Goal: Information Seeking & Learning: Learn about a topic

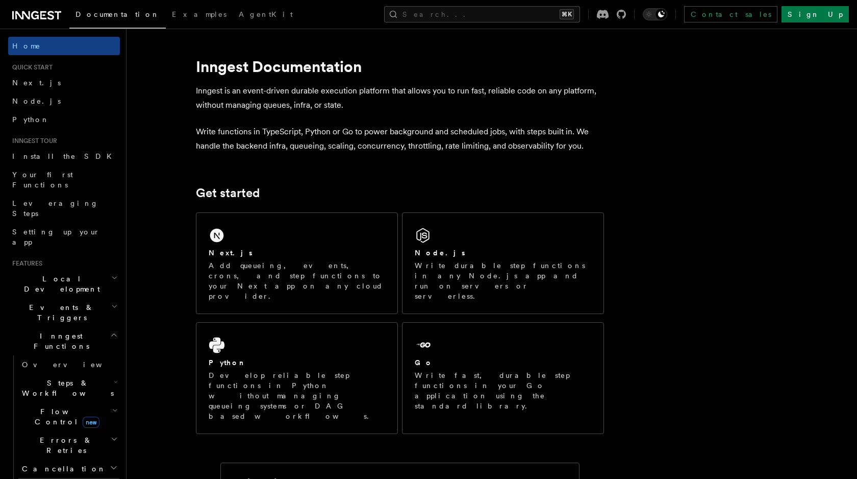
scroll to position [19, 0]
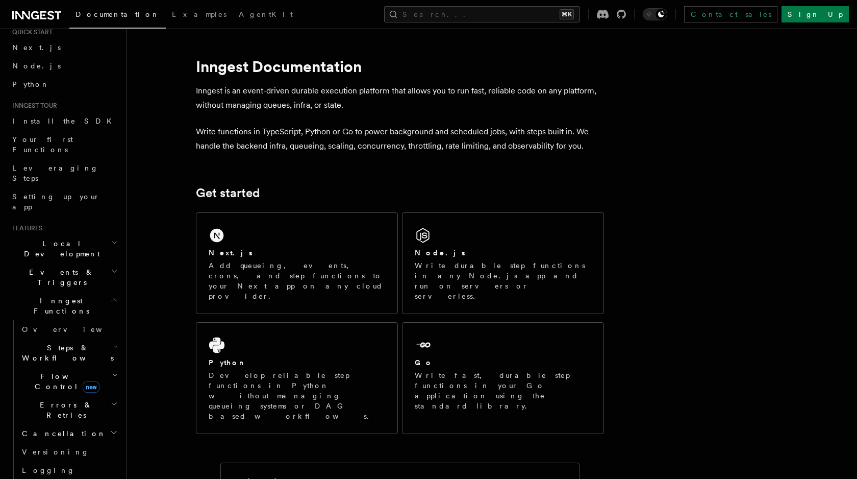
scroll to position [42, 0]
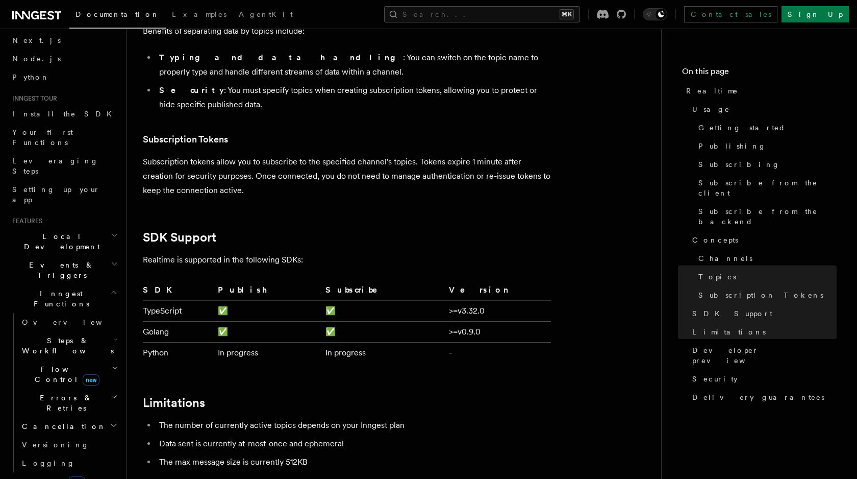
scroll to position [2770, 0]
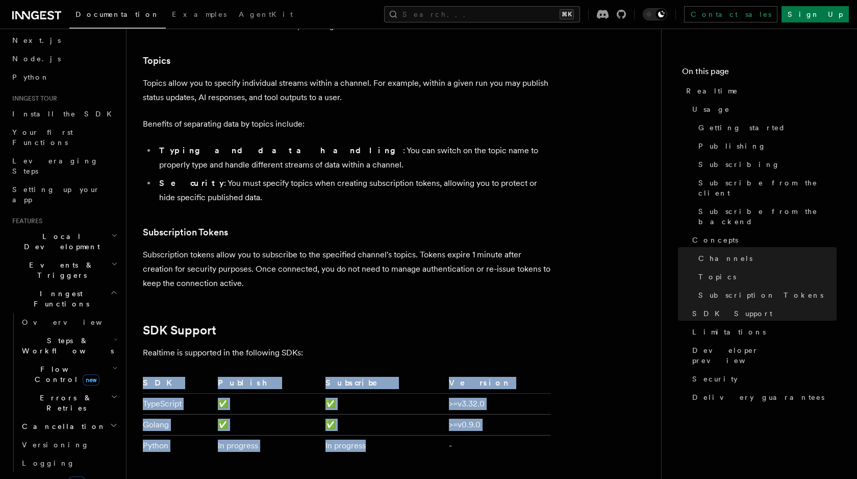
drag, startPoint x: 425, startPoint y: 423, endPoint x: 138, endPoint y: 351, distance: 295.1
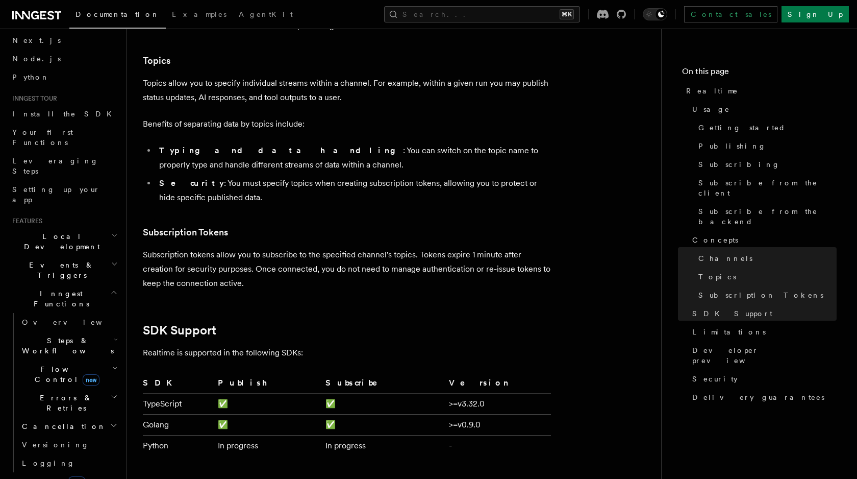
click at [214, 414] on td "Golang" at bounding box center [178, 424] width 71 height 21
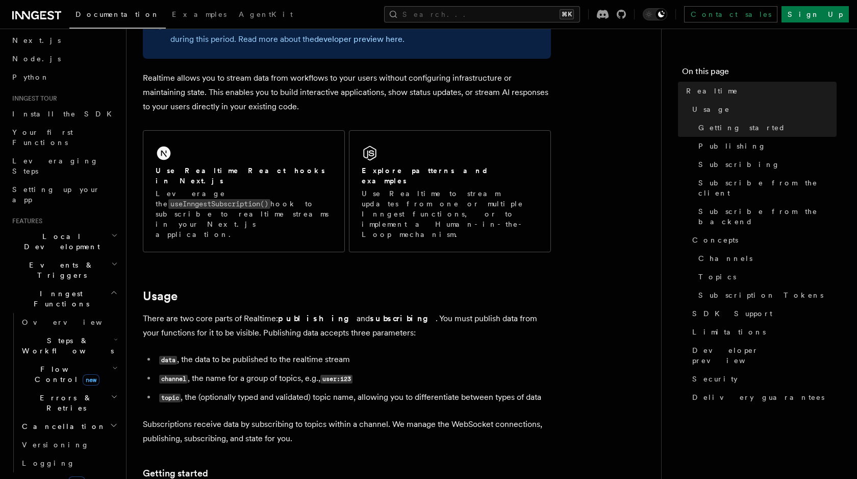
scroll to position [0, 0]
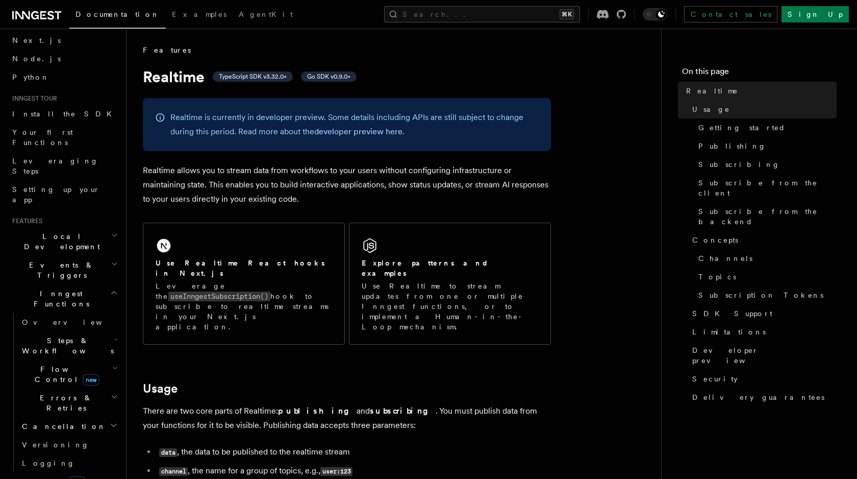
click at [209, 184] on p "Realtime allows you to stream data from workflows to your users without configu…" at bounding box center [347, 184] width 408 height 43
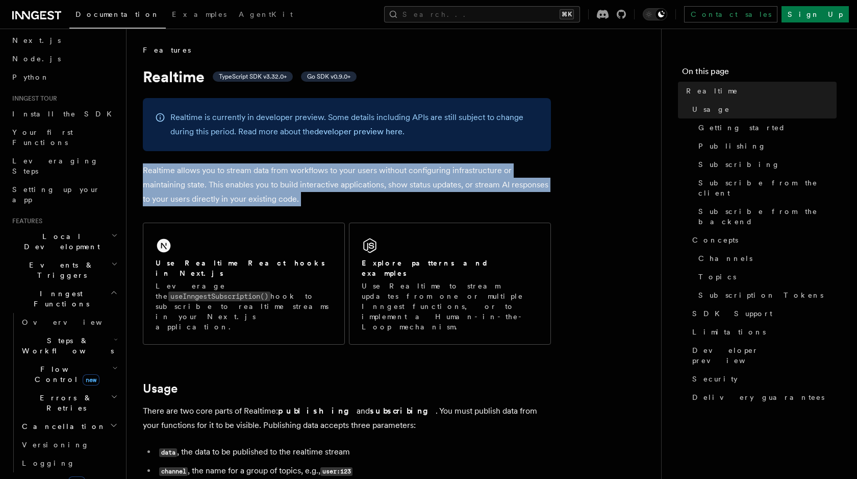
click at [209, 184] on p "Realtime allows you to stream data from workflows to your users without configu…" at bounding box center [347, 184] width 408 height 43
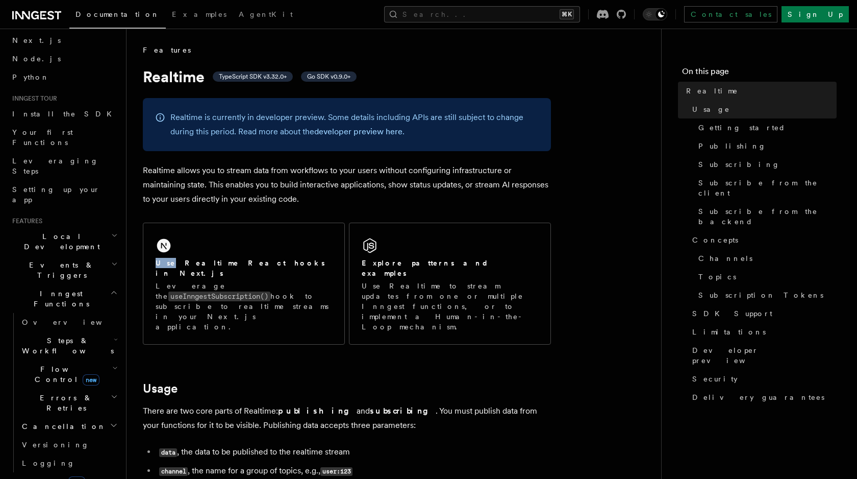
click at [278, 177] on p "Realtime allows you to stream data from workflows to your users without configu…" at bounding box center [347, 184] width 408 height 43
click at [357, 404] on p "There are two core parts of Realtime: publishing and subscribing . You must pub…" at bounding box center [347, 418] width 408 height 29
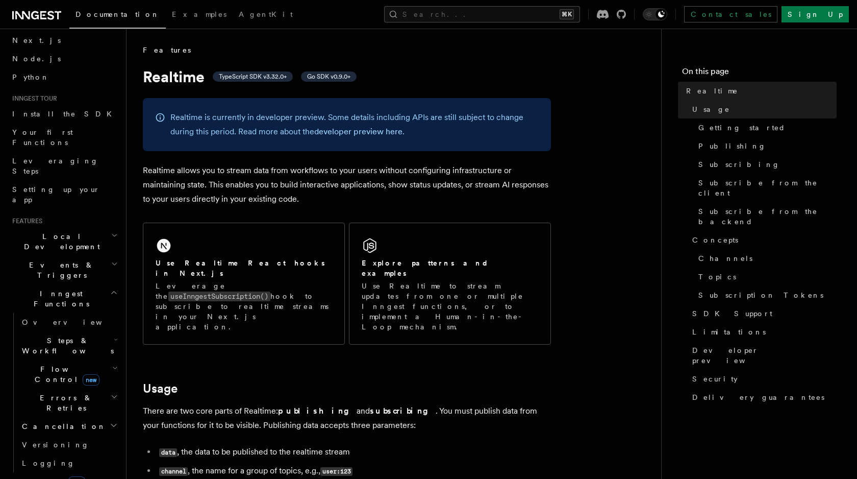
click at [170, 180] on p "Realtime allows you to stream data from workflows to your users without configu…" at bounding box center [347, 184] width 408 height 43
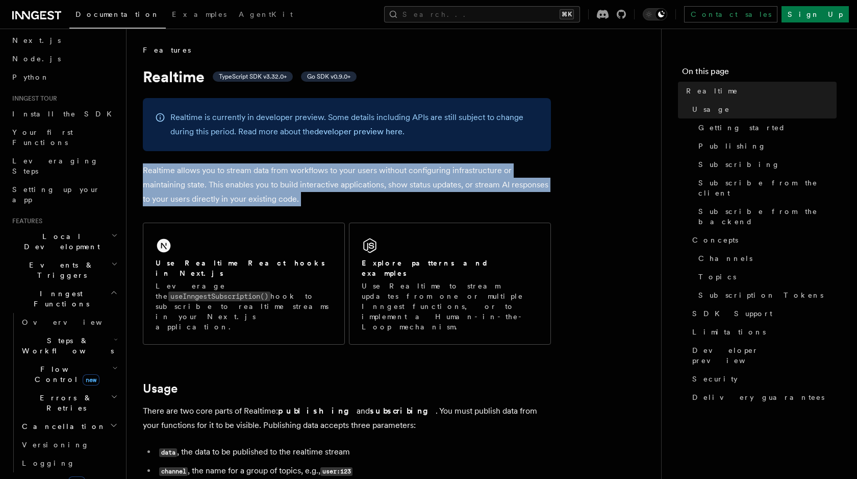
click at [170, 180] on p "Realtime allows you to stream data from workflows to your users without configu…" at bounding box center [347, 184] width 408 height 43
click at [285, 186] on p "Realtime allows you to stream data from workflows to your users without configu…" at bounding box center [347, 184] width 408 height 43
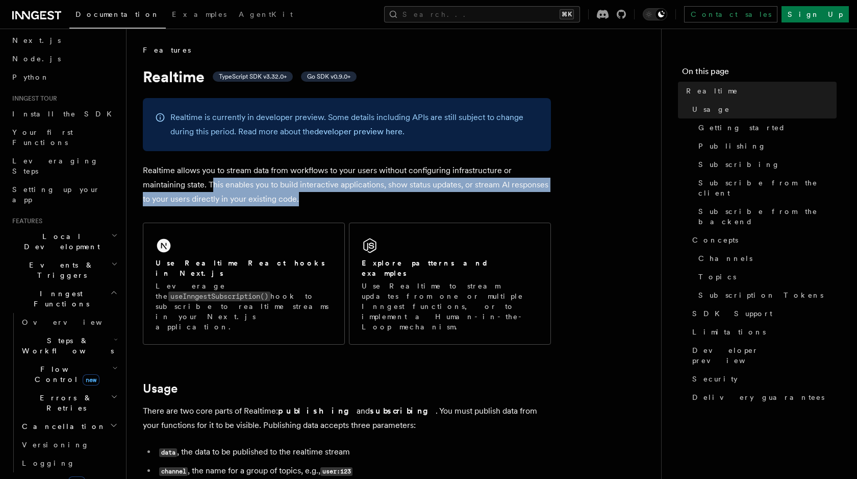
drag, startPoint x: 212, startPoint y: 184, endPoint x: 317, endPoint y: 204, distance: 106.4
click at [305, 202] on p "Realtime allows you to stream data from workflows to your users without configu…" at bounding box center [347, 184] width 408 height 43
click at [330, 205] on p "Realtime allows you to stream data from workflows to your users without configu…" at bounding box center [347, 184] width 408 height 43
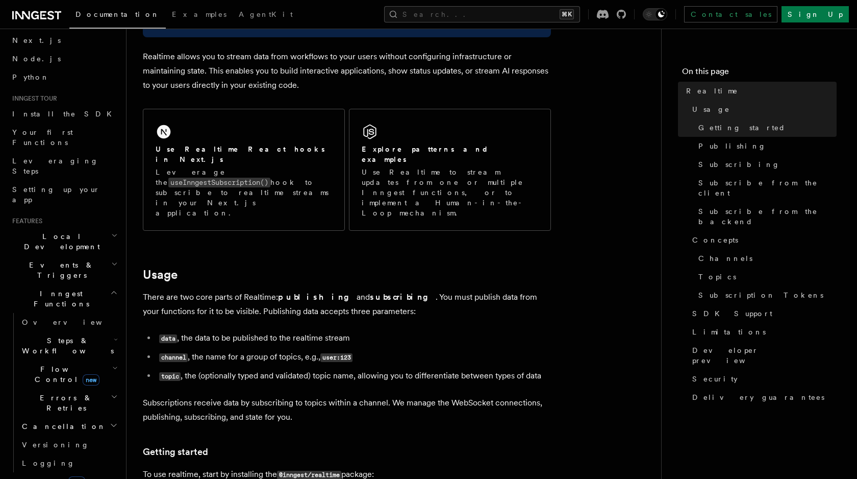
scroll to position [114, 0]
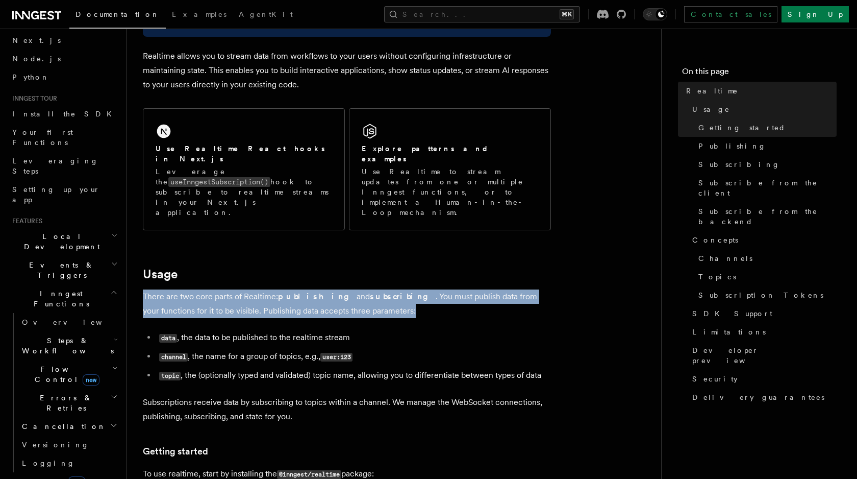
drag, startPoint x: 152, startPoint y: 266, endPoint x: 432, endPoint y: 282, distance: 280.6
click at [432, 289] on p "There are two core parts of Realtime: publishing and subscribing . You must pub…" at bounding box center [347, 303] width 408 height 29
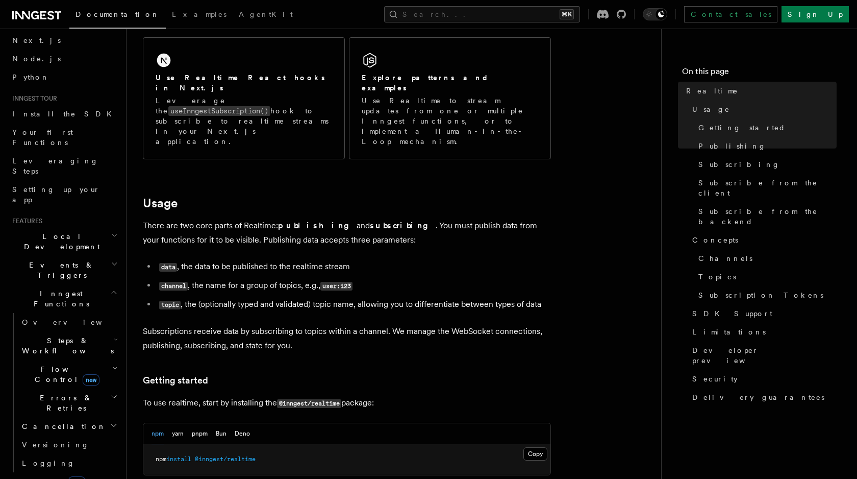
scroll to position [186, 0]
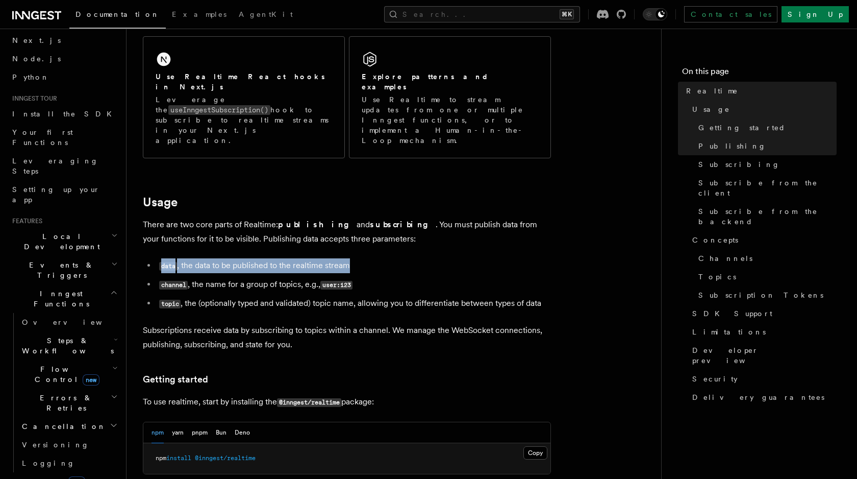
drag, startPoint x: 165, startPoint y: 236, endPoint x: 391, endPoint y: 237, distance: 226.1
click at [388, 258] on li "data , the data to be published to the realtime stream" at bounding box center [353, 265] width 395 height 15
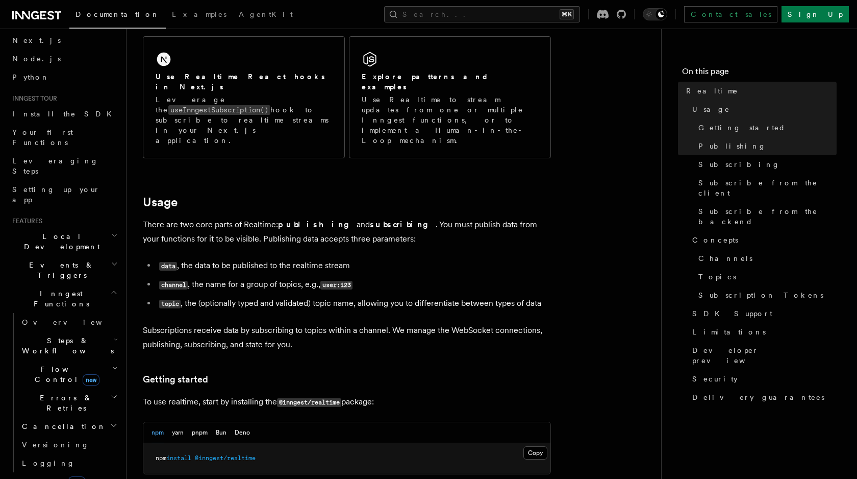
click at [400, 258] on ul "data , the data to be published to the realtime stream channel , the name for a…" at bounding box center [347, 284] width 408 height 53
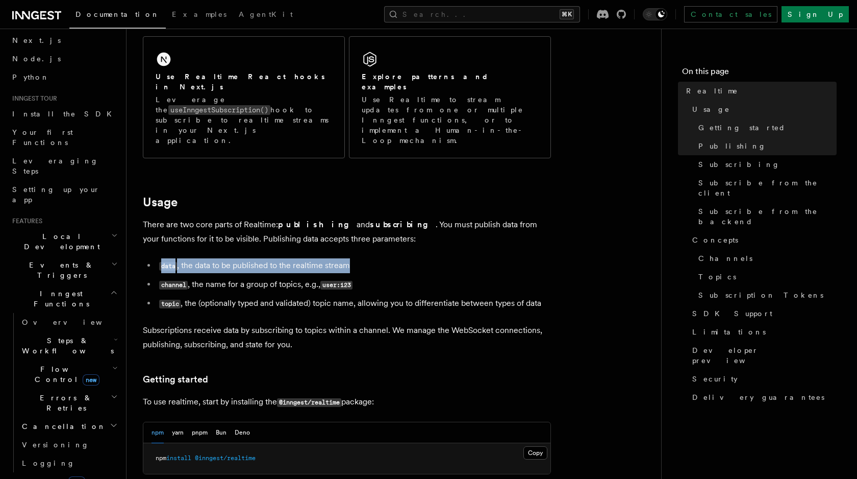
drag, startPoint x: 361, startPoint y: 235, endPoint x: 136, endPoint y: 230, distance: 225.1
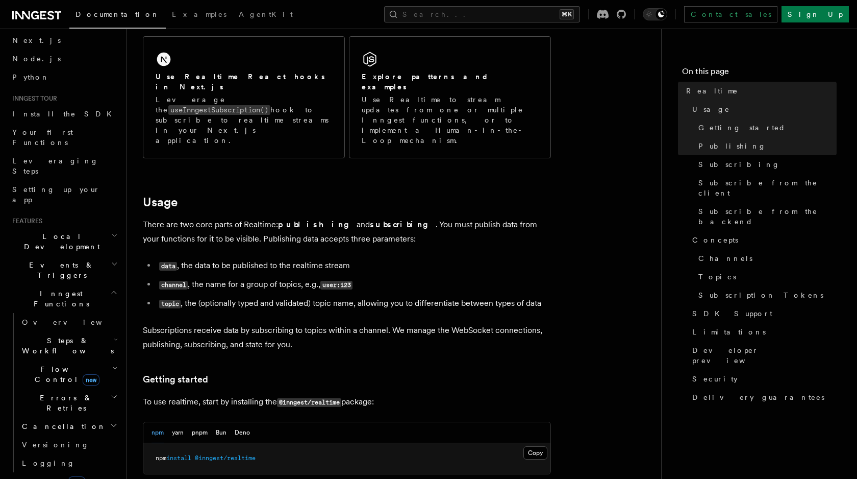
click at [306, 277] on li "channel , the name for a group of topics, e.g., user:123" at bounding box center [353, 284] width 395 height 15
drag, startPoint x: 430, startPoint y: 258, endPoint x: 146, endPoint y: 255, distance: 283.8
click at [146, 258] on ul "data , the data to be published to the realtime stream channel , the name for a…" at bounding box center [347, 284] width 408 height 53
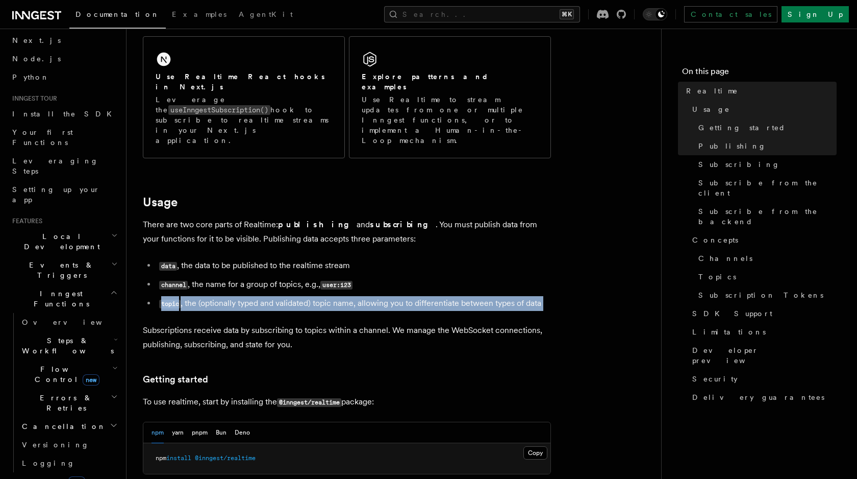
drag, startPoint x: 141, startPoint y: 274, endPoint x: 552, endPoint y: 286, distance: 411.5
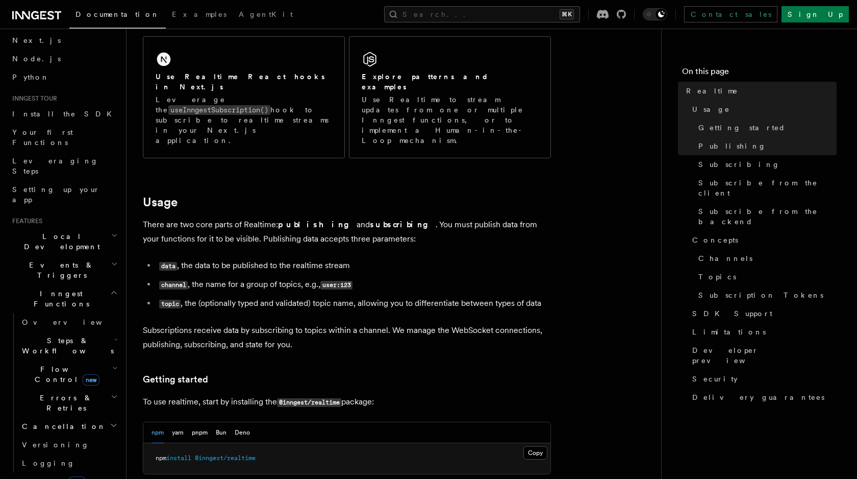
click at [525, 323] on p "Subscriptions receive data by subscribing to topics within a channel. We manage…" at bounding box center [347, 337] width 408 height 29
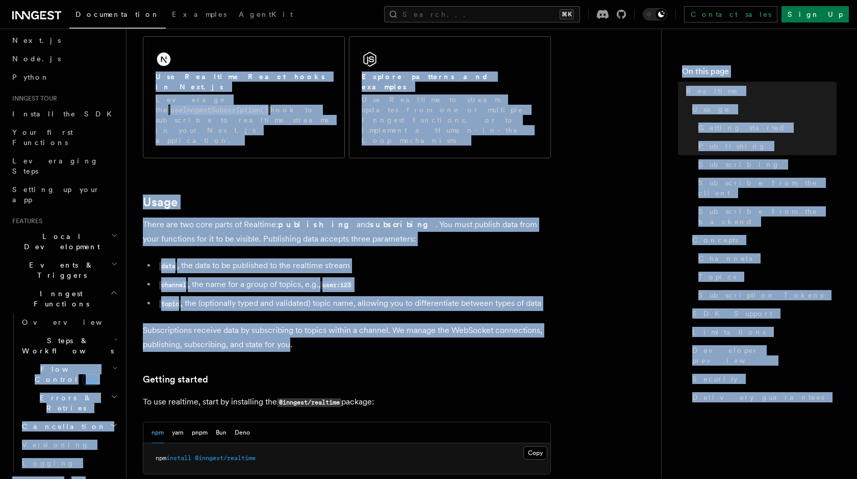
drag, startPoint x: 276, startPoint y: 310, endPoint x: 171, endPoint y: 315, distance: 105.3
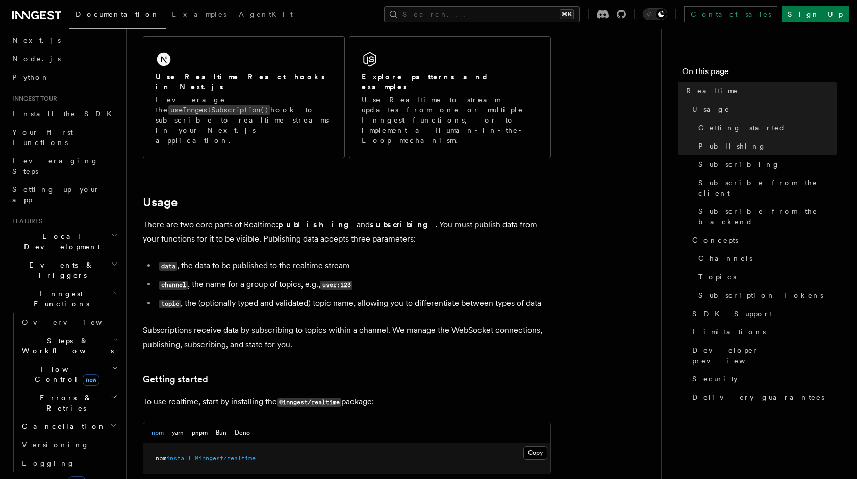
click at [292, 323] on p "Subscriptions receive data by subscribing to topics within a channel. We manage…" at bounding box center [347, 337] width 408 height 29
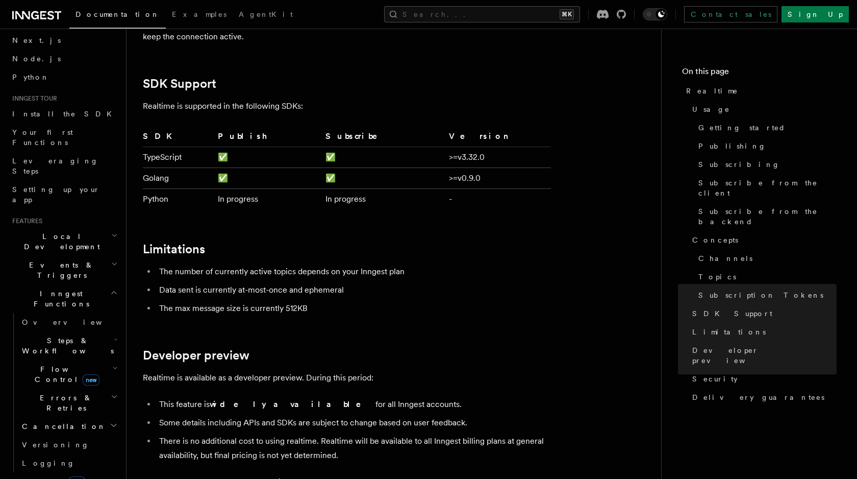
scroll to position [2997, 0]
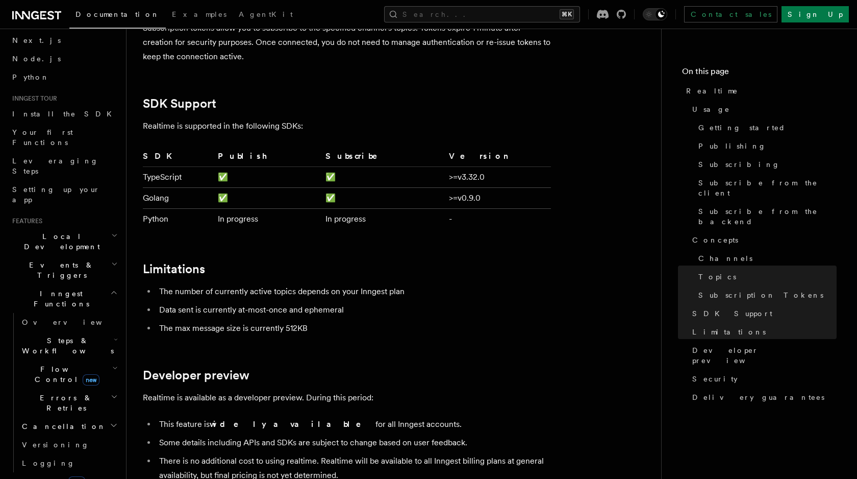
click at [324, 303] on li "Data sent is currently at-most-once and ephemeral" at bounding box center [353, 310] width 395 height 14
click at [496, 303] on li "Data sent is currently at-most-once and ephemeral" at bounding box center [353, 310] width 395 height 14
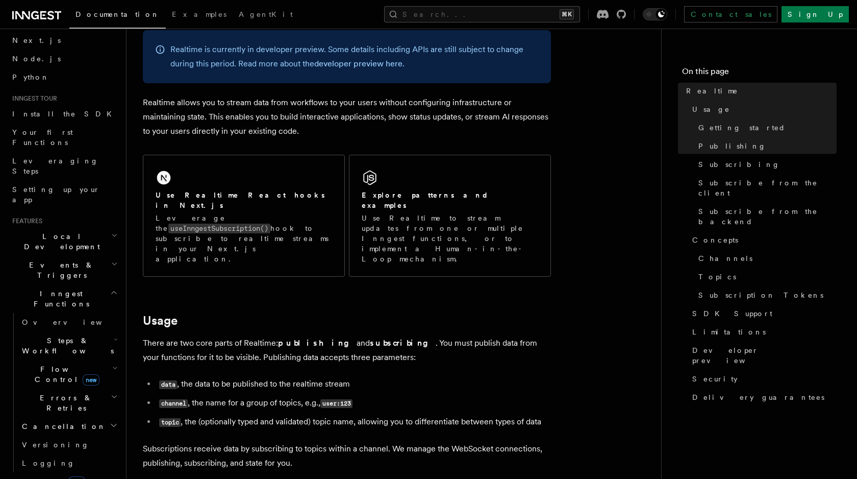
scroll to position [0, 0]
